Goal: Task Accomplishment & Management: Manage account settings

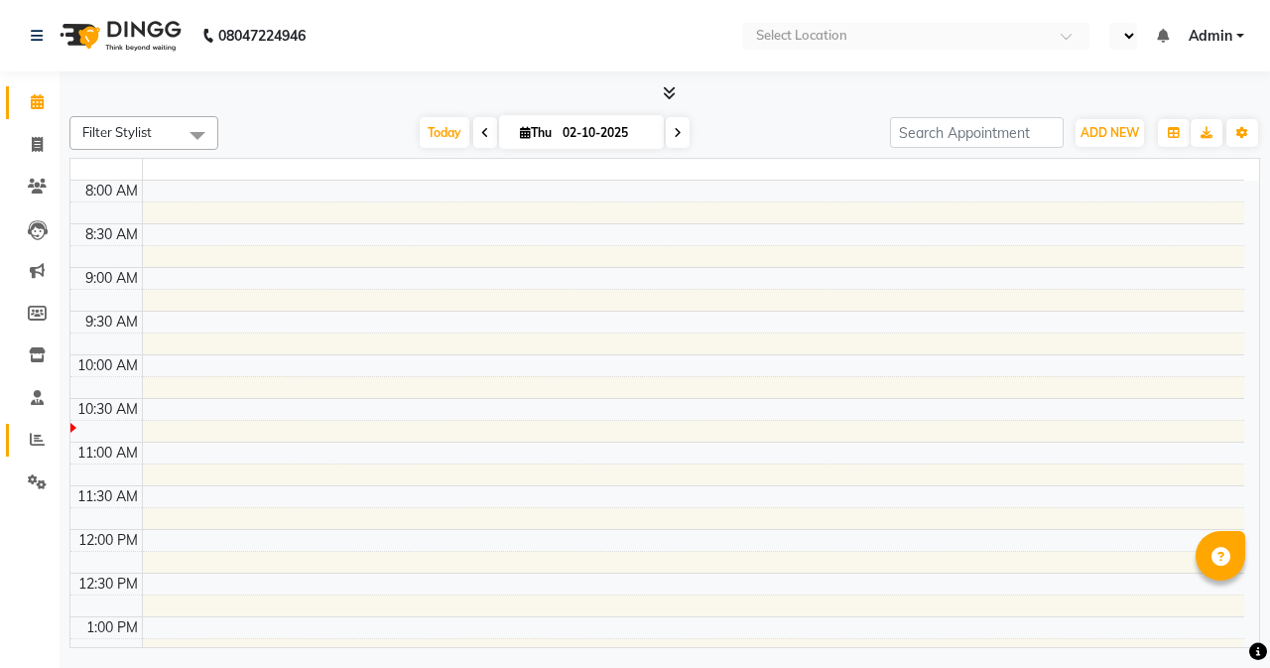
select select "en"
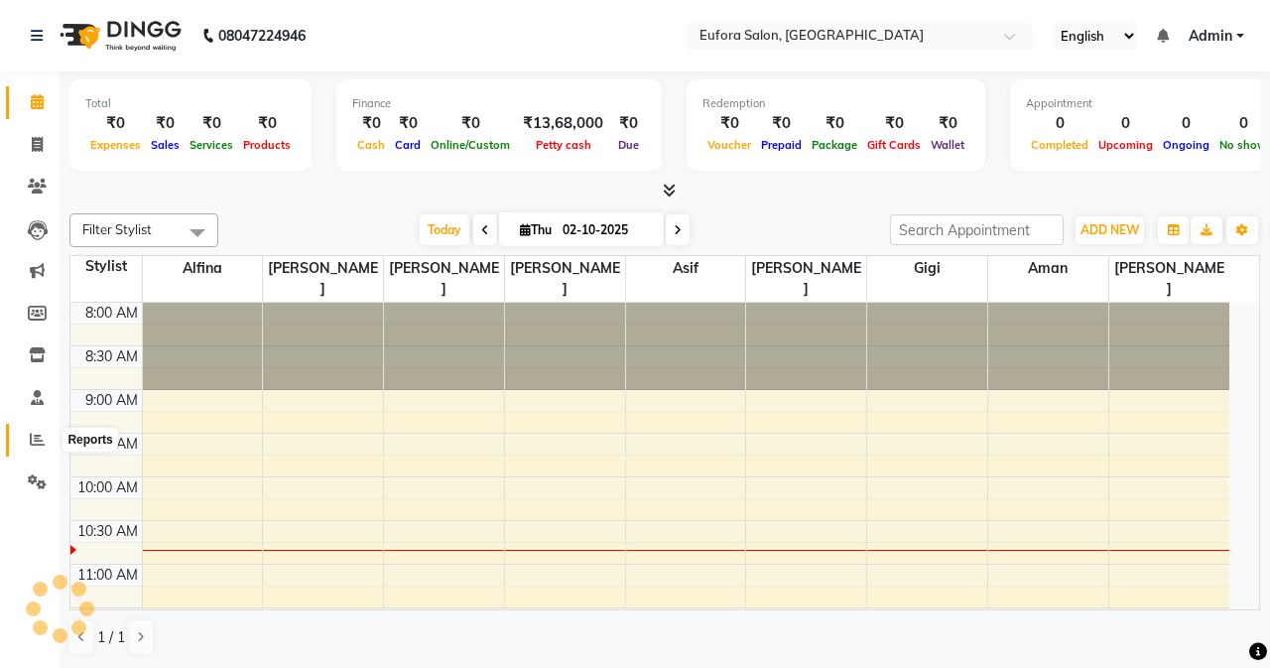
click at [28, 445] on span at bounding box center [37, 439] width 35 height 23
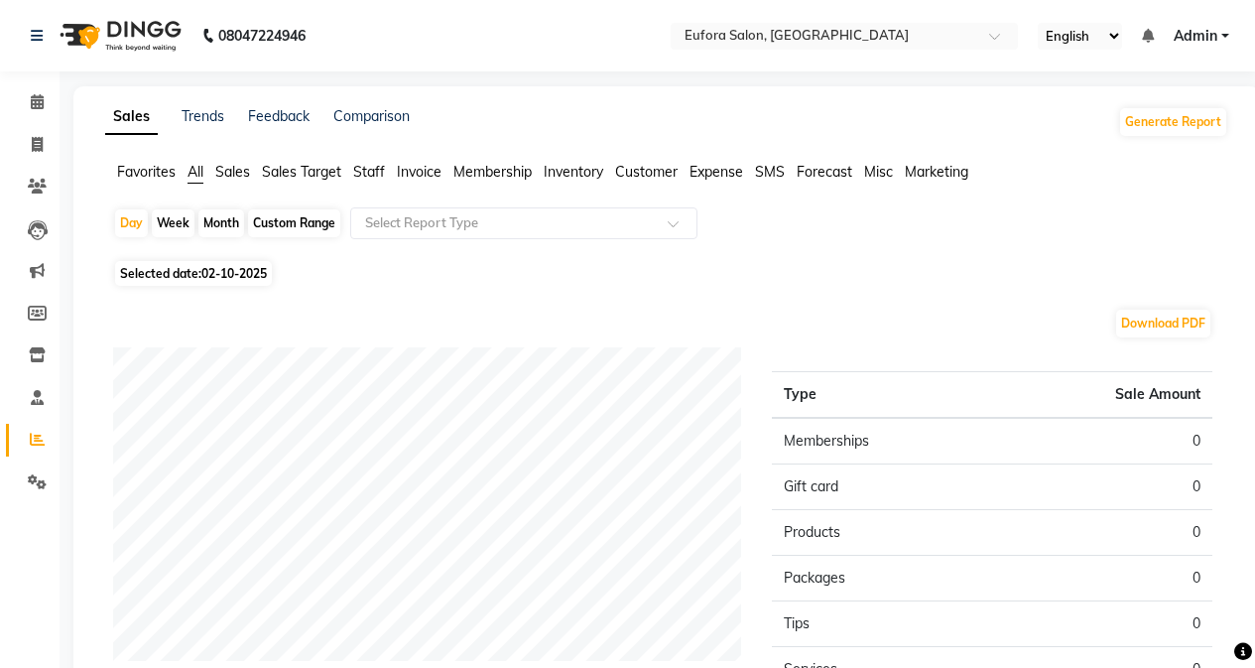
click at [228, 217] on div "Month" at bounding box center [221, 223] width 46 height 28
select select "10"
select select "2025"
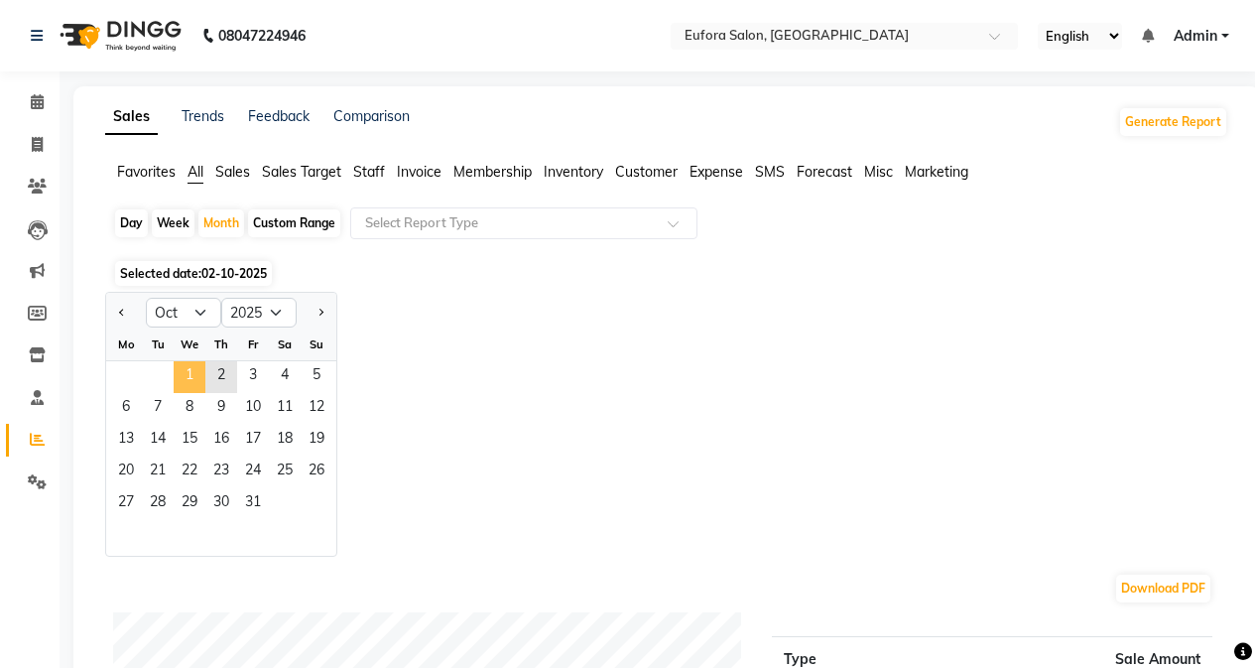
click at [192, 373] on span "1" at bounding box center [190, 377] width 32 height 32
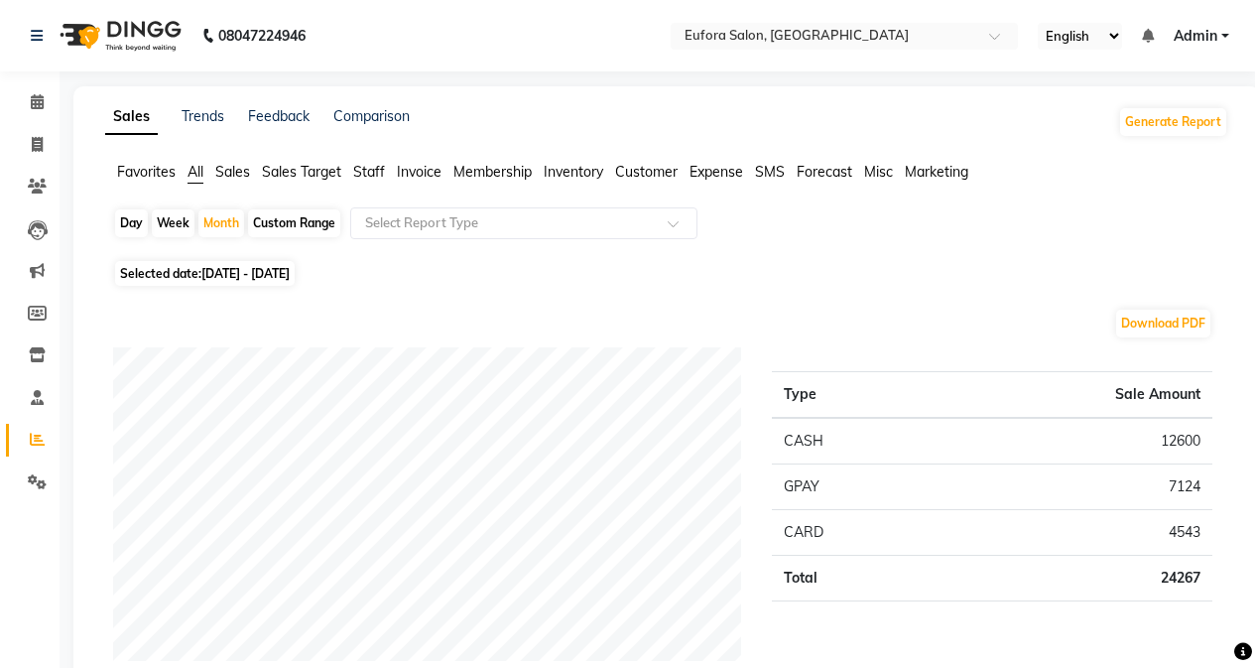
click at [229, 174] on span "Sales" at bounding box center [232, 172] width 35 height 18
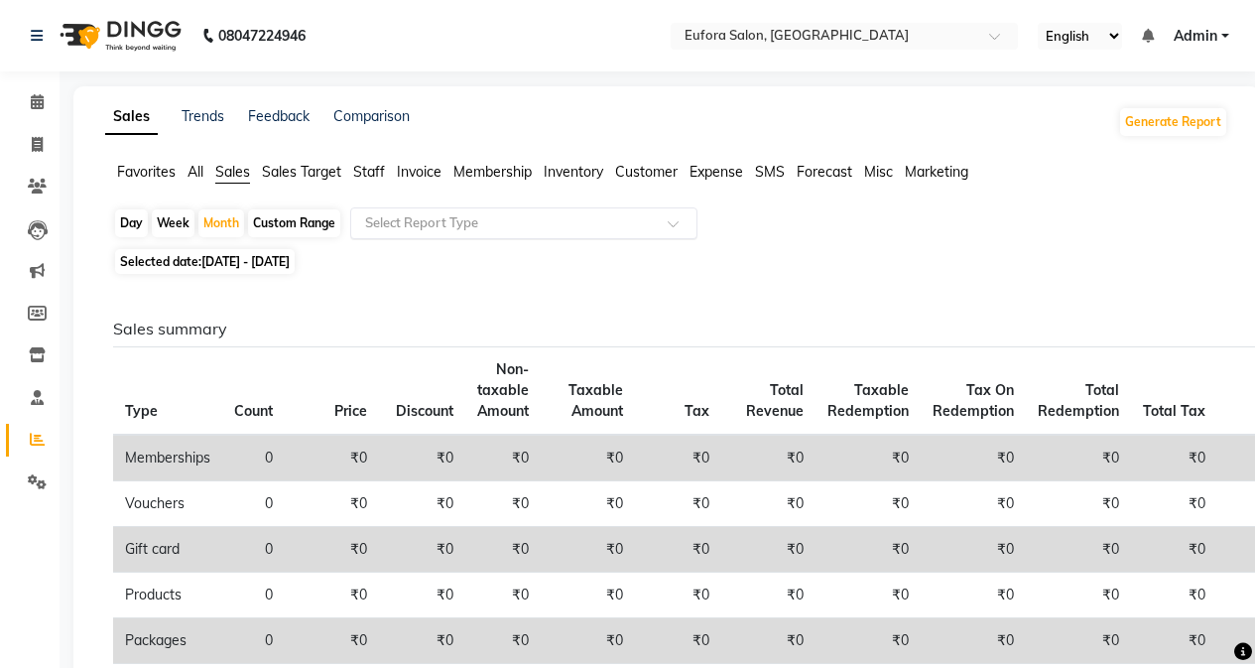
click at [476, 219] on input "text" at bounding box center [504, 223] width 286 height 20
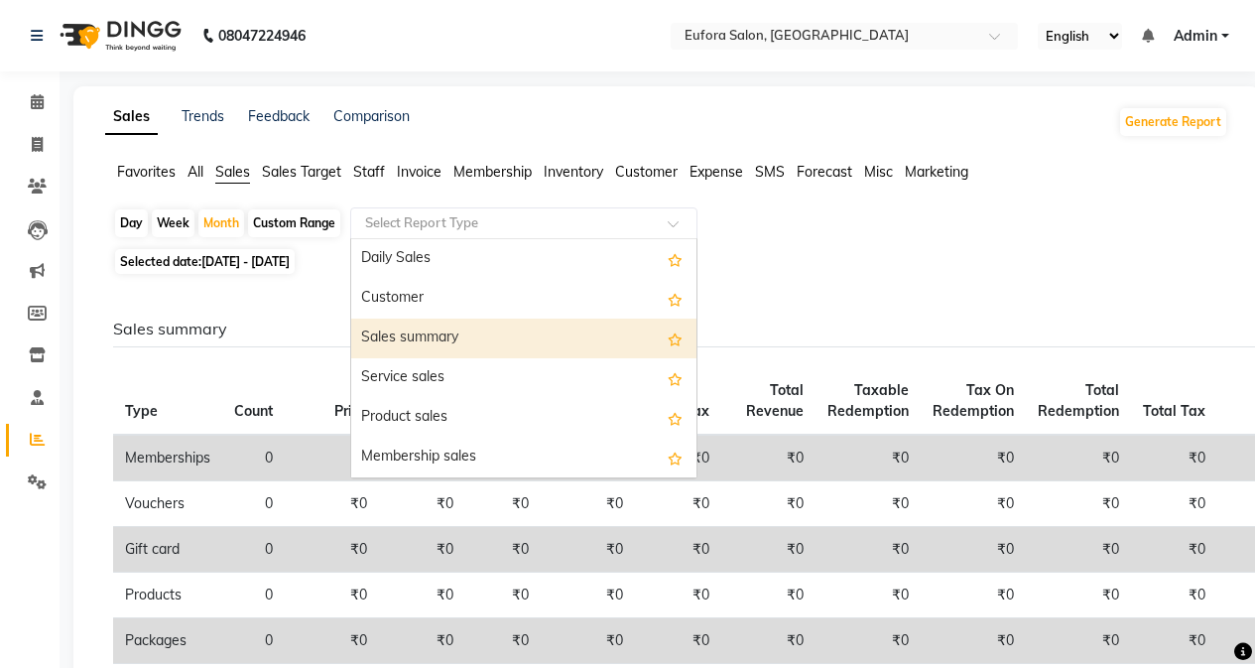
click at [461, 333] on div "Sales summary" at bounding box center [523, 338] width 345 height 40
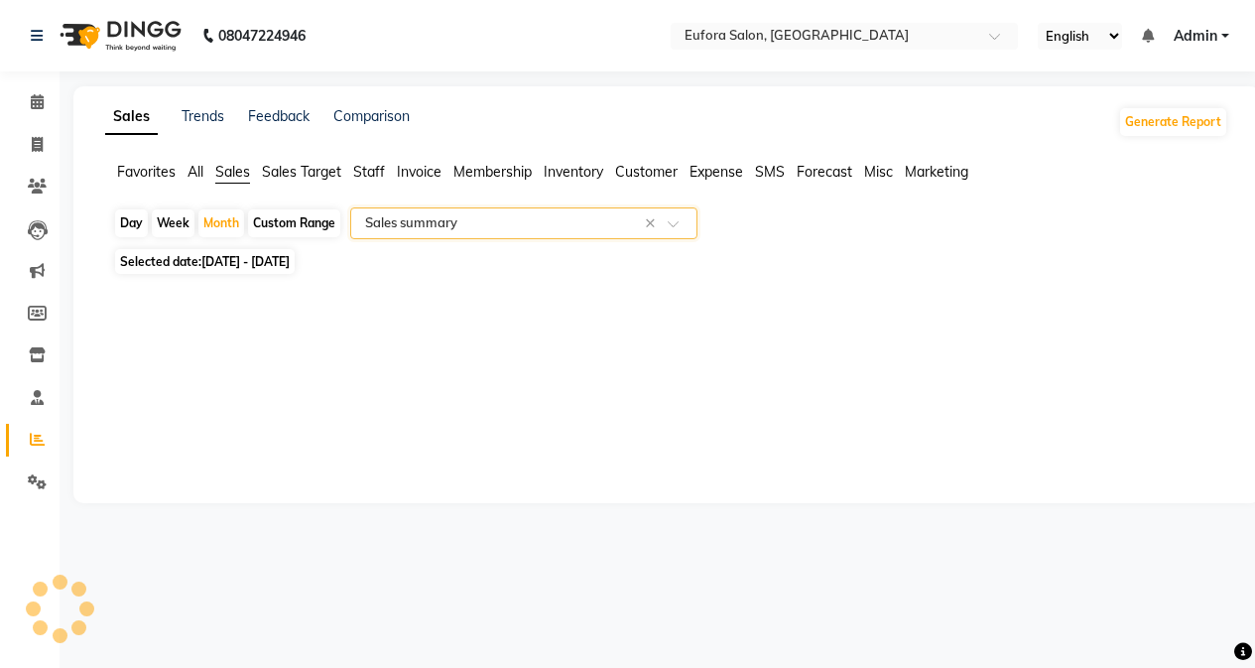
select select "filtered_report"
select select "pdf"
click at [37, 139] on icon at bounding box center [37, 144] width 11 height 15
select select "service"
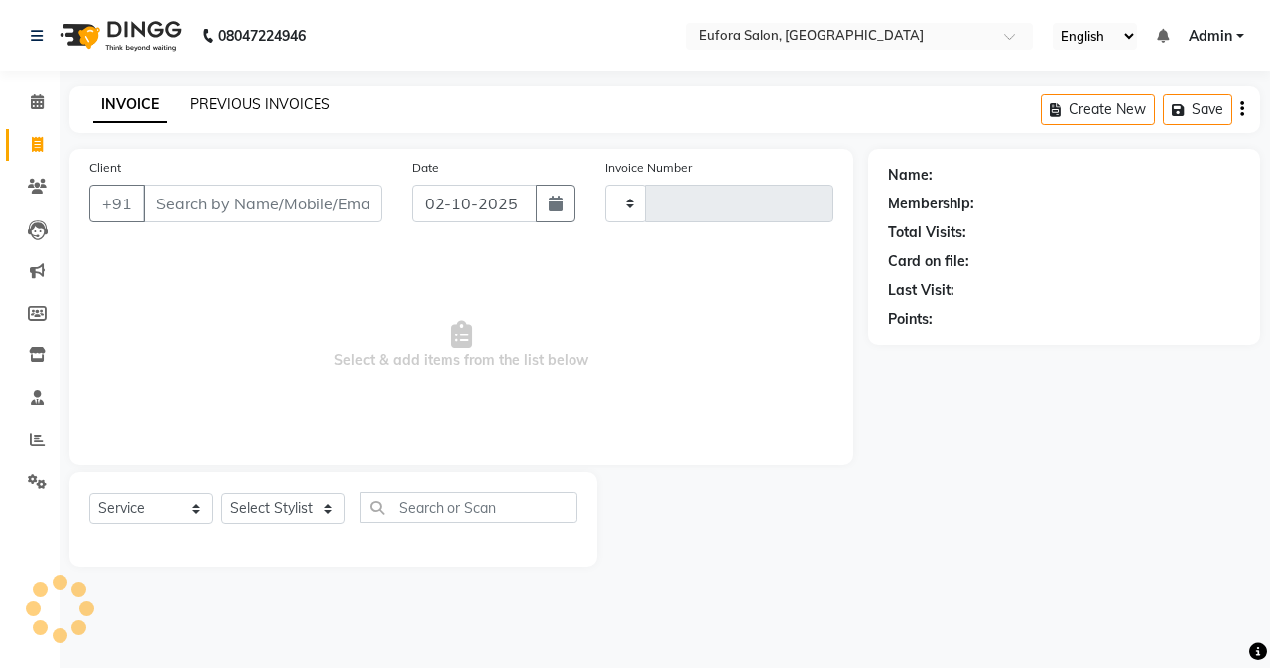
click at [288, 103] on link "PREVIOUS INVOICES" at bounding box center [260, 104] width 140 height 18
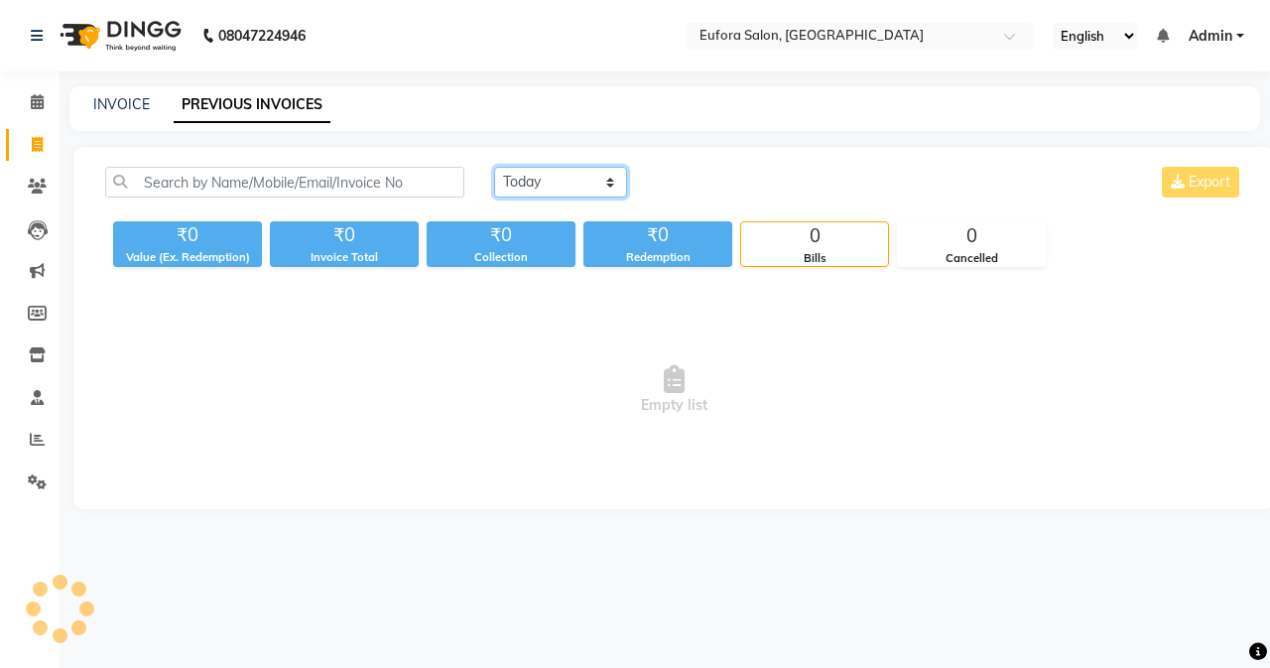
drag, startPoint x: 512, startPoint y: 184, endPoint x: 520, endPoint y: 196, distance: 14.3
click at [512, 184] on select "[DATE] [DATE] Custom Range" at bounding box center [560, 182] width 133 height 31
select select "[DATE]"
click at [494, 167] on select "[DATE] [DATE] Custom Range" at bounding box center [560, 182] width 133 height 31
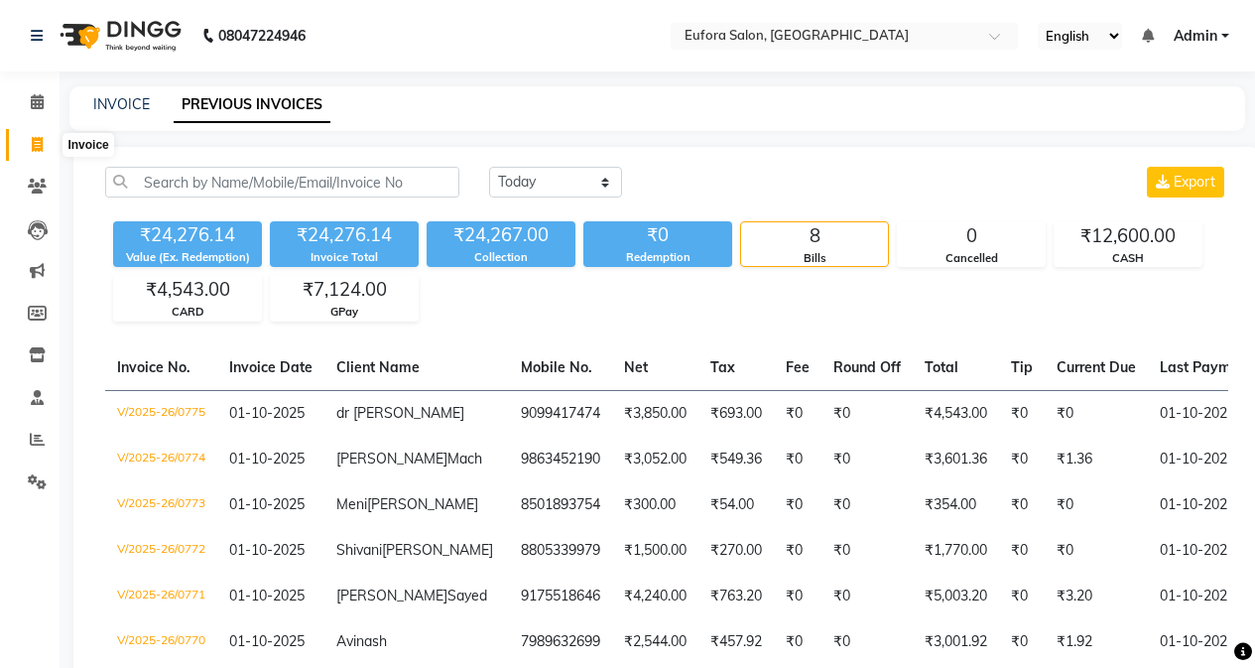
click at [35, 144] on icon at bounding box center [37, 144] width 11 height 15
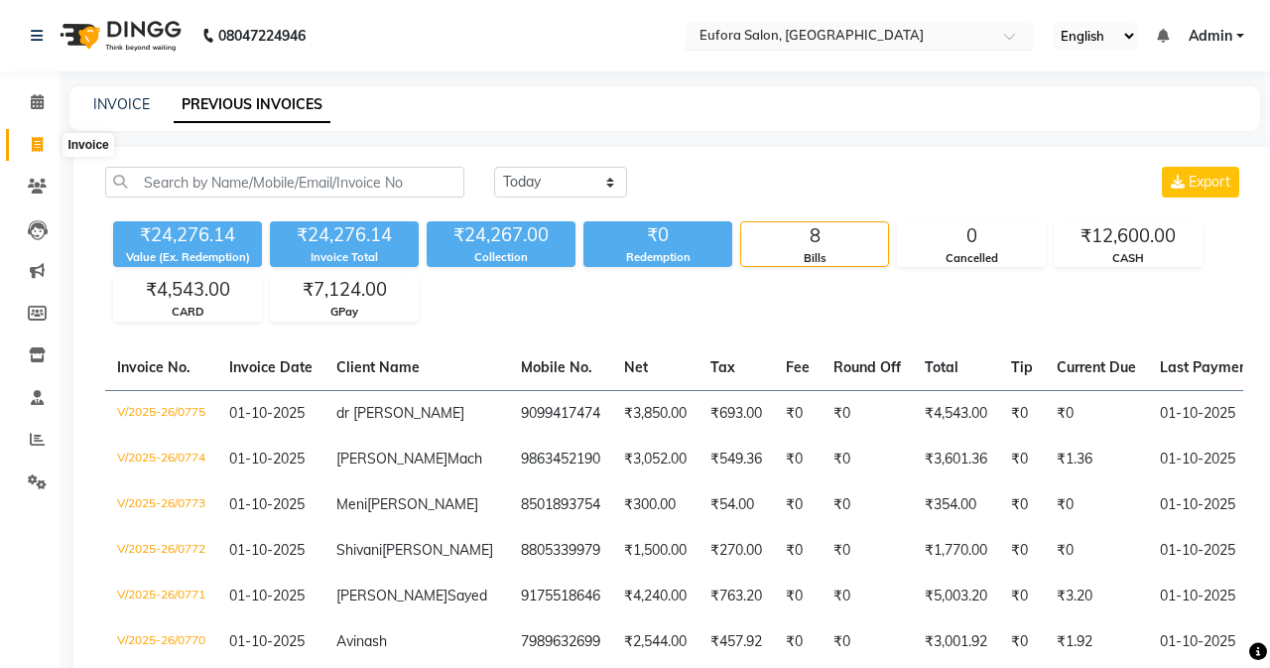
select select "service"
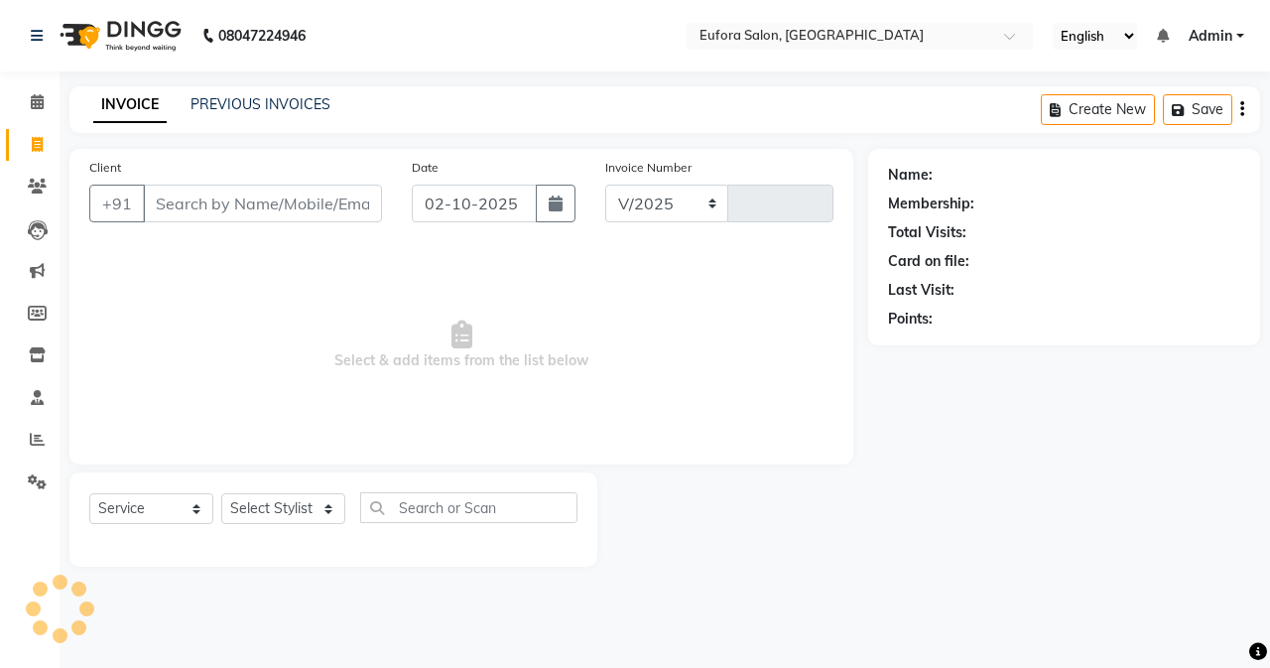
select select "6684"
type input "0776"
click at [1230, 43] on span "Admin" at bounding box center [1210, 36] width 44 height 21
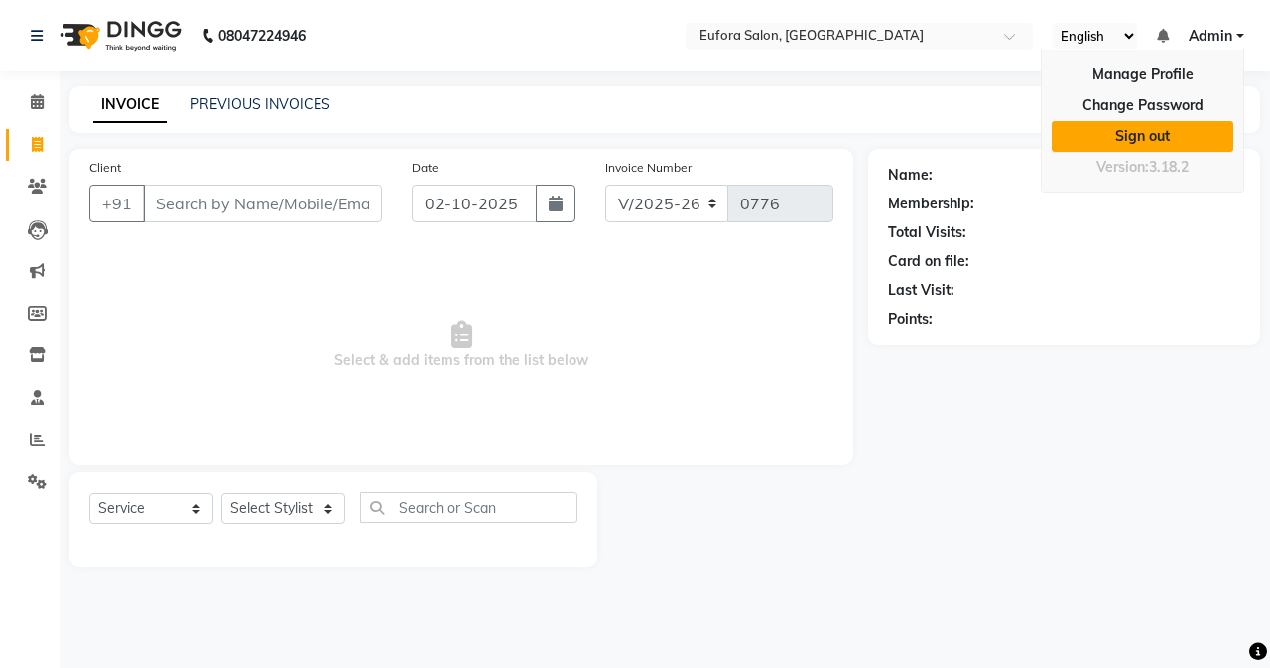
click at [1155, 129] on link "Sign out" at bounding box center [1142, 136] width 182 height 31
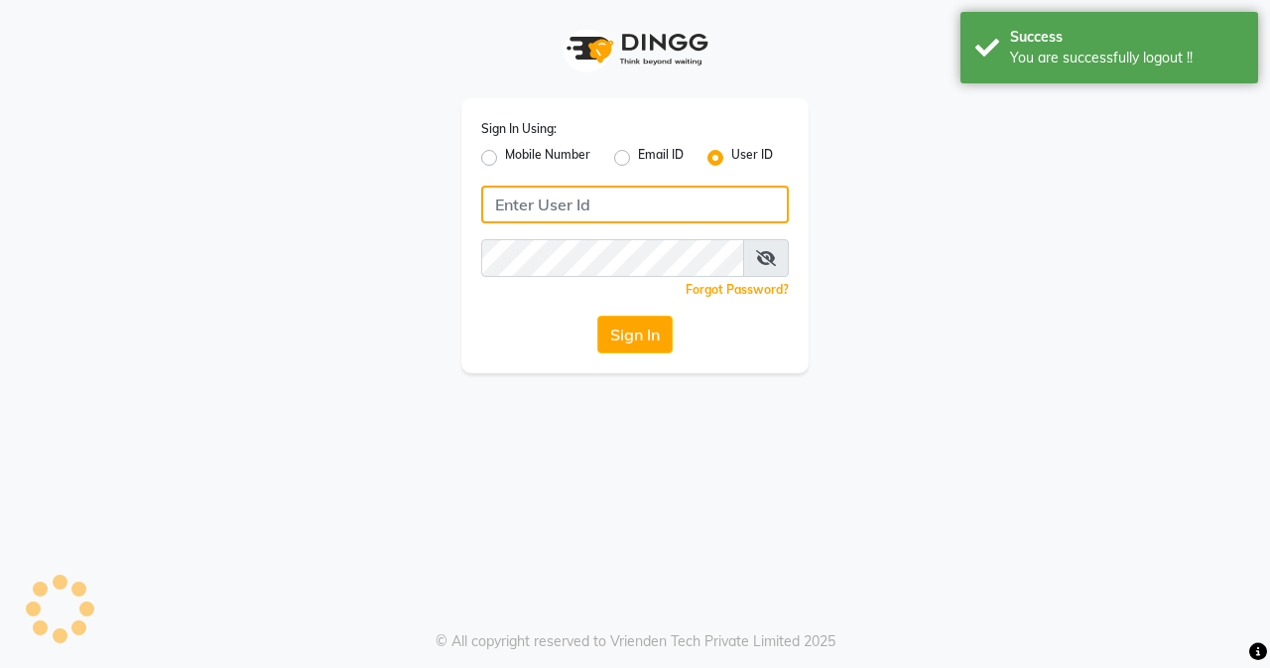
type input "9810318377"
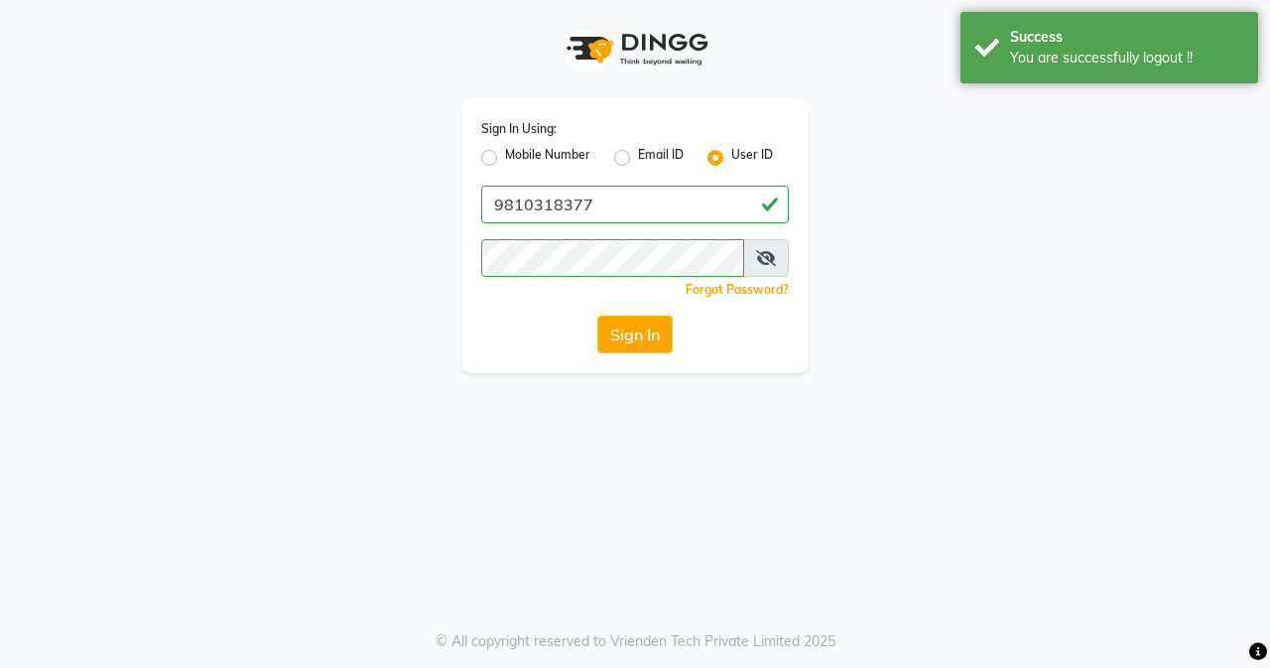
click at [505, 155] on label "Mobile Number" at bounding box center [547, 158] width 85 height 24
click at [505, 155] on input "Mobile Number" at bounding box center [511, 152] width 13 height 13
radio input "true"
radio input "false"
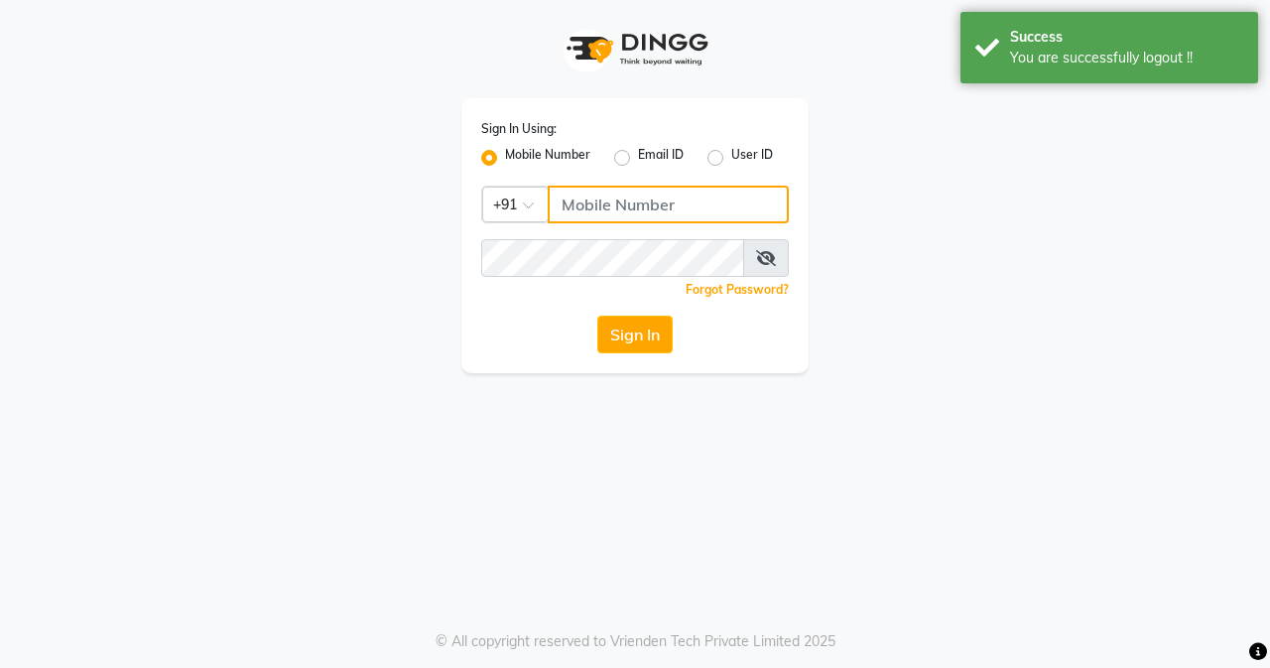
click at [594, 207] on input "Username" at bounding box center [668, 204] width 241 height 38
type input "9810318377"
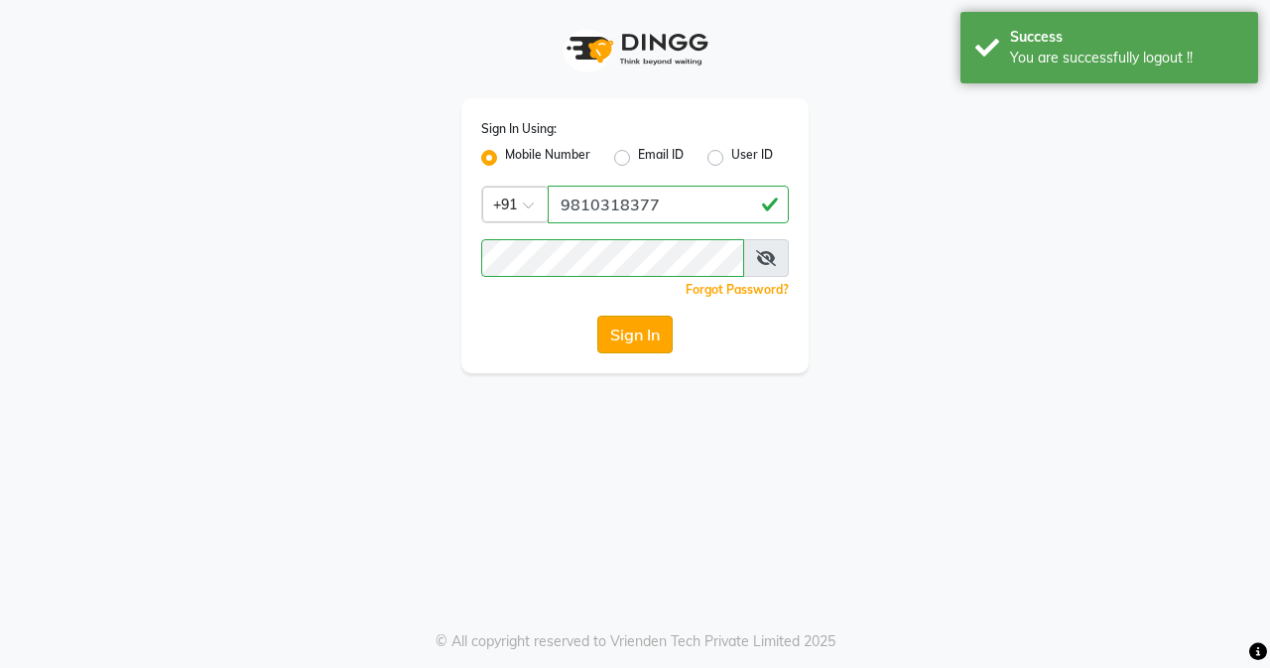
click at [656, 325] on button "Sign In" at bounding box center [634, 334] width 75 height 38
